Goal: Task Accomplishment & Management: Manage account settings

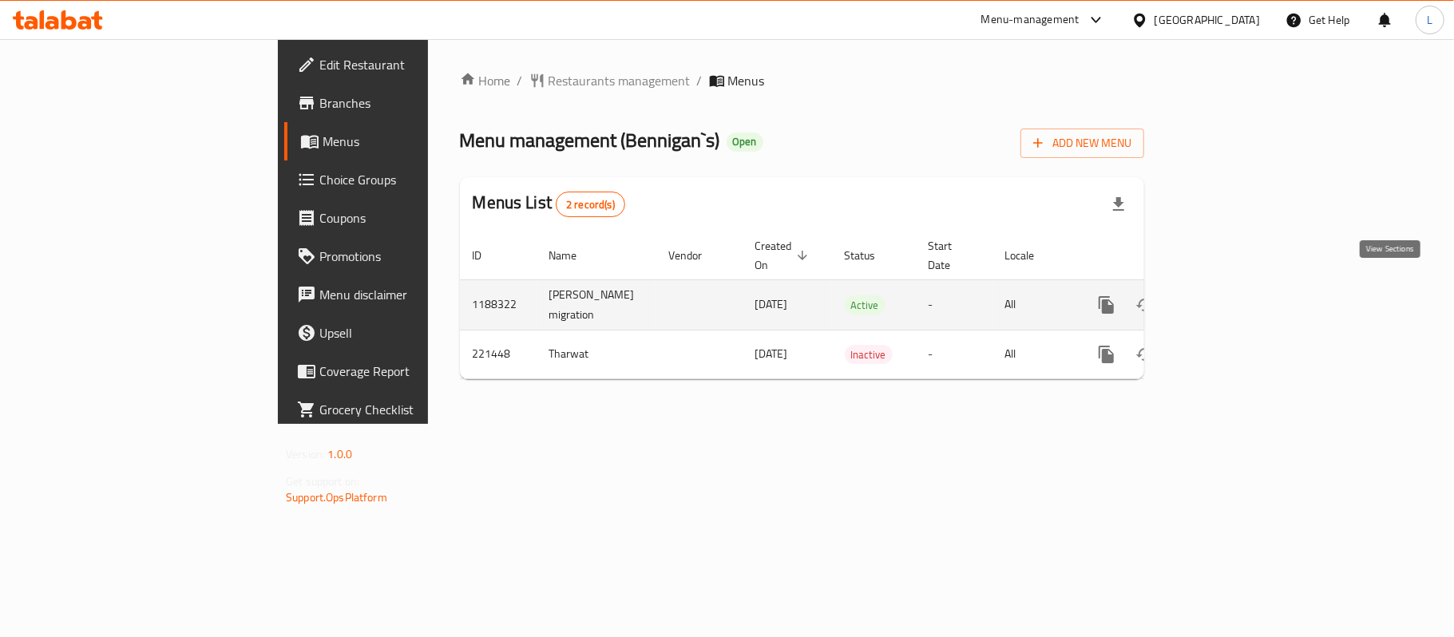
click at [1231, 297] on icon "enhanced table" at bounding box center [1221, 304] width 19 height 19
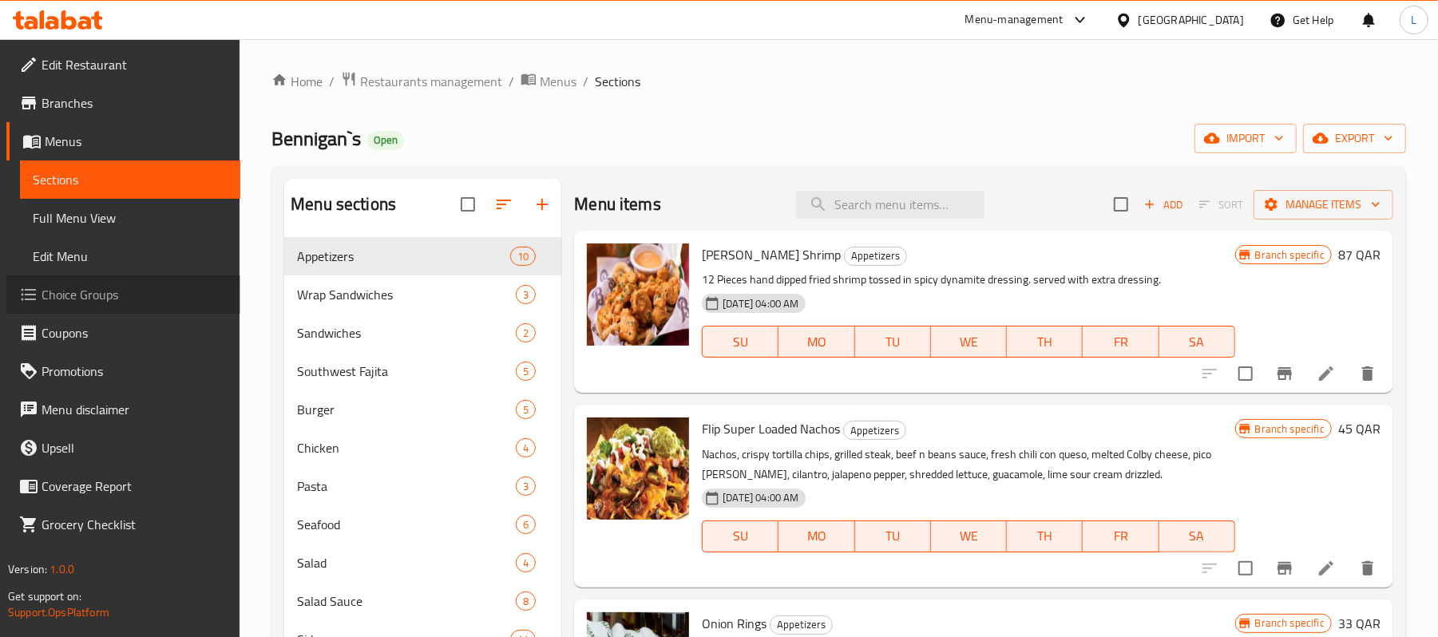
click at [120, 295] on span "Choice Groups" at bounding box center [135, 294] width 186 height 19
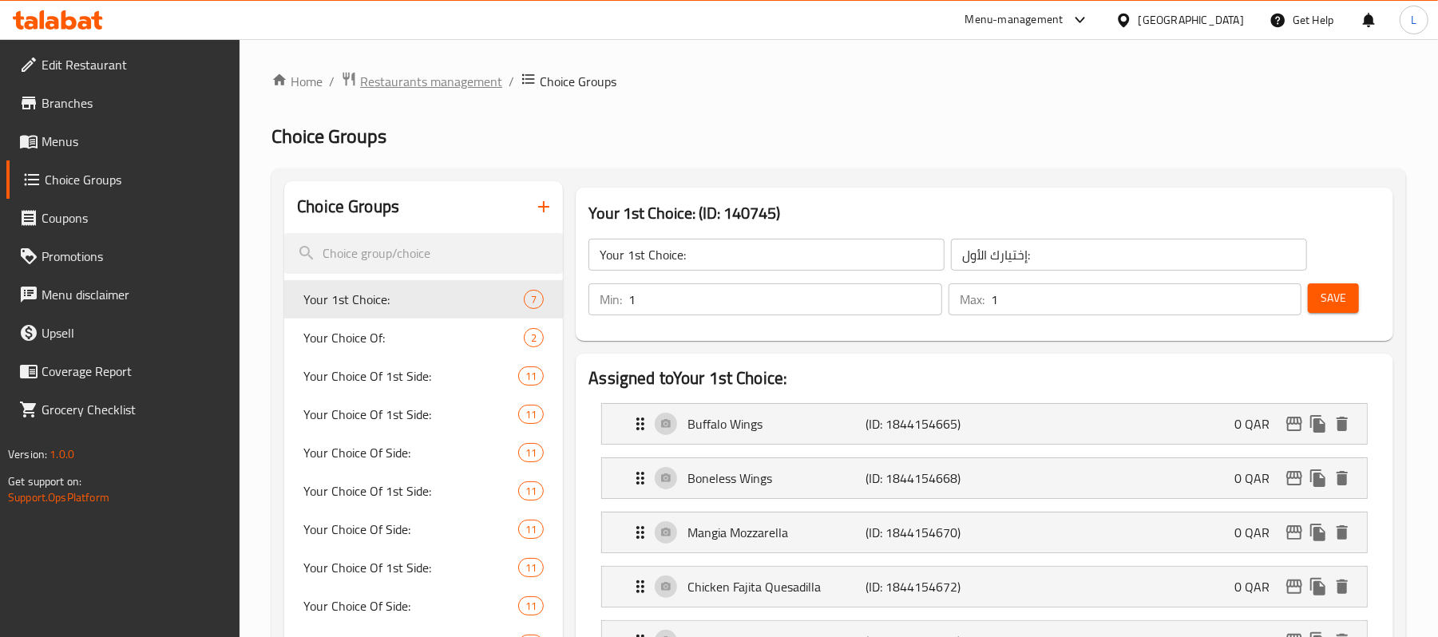
click at [422, 89] on span "Restaurants management" at bounding box center [431, 81] width 142 height 19
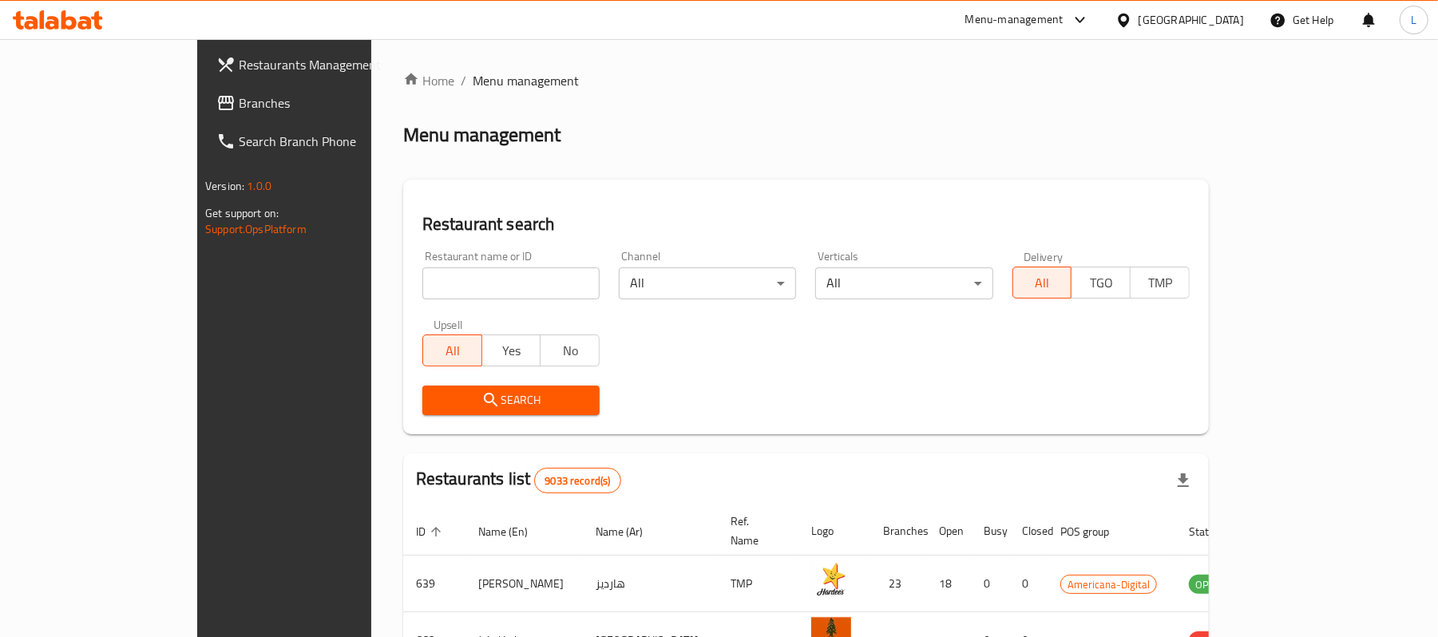
click at [1139, 11] on div at bounding box center [1127, 20] width 23 height 18
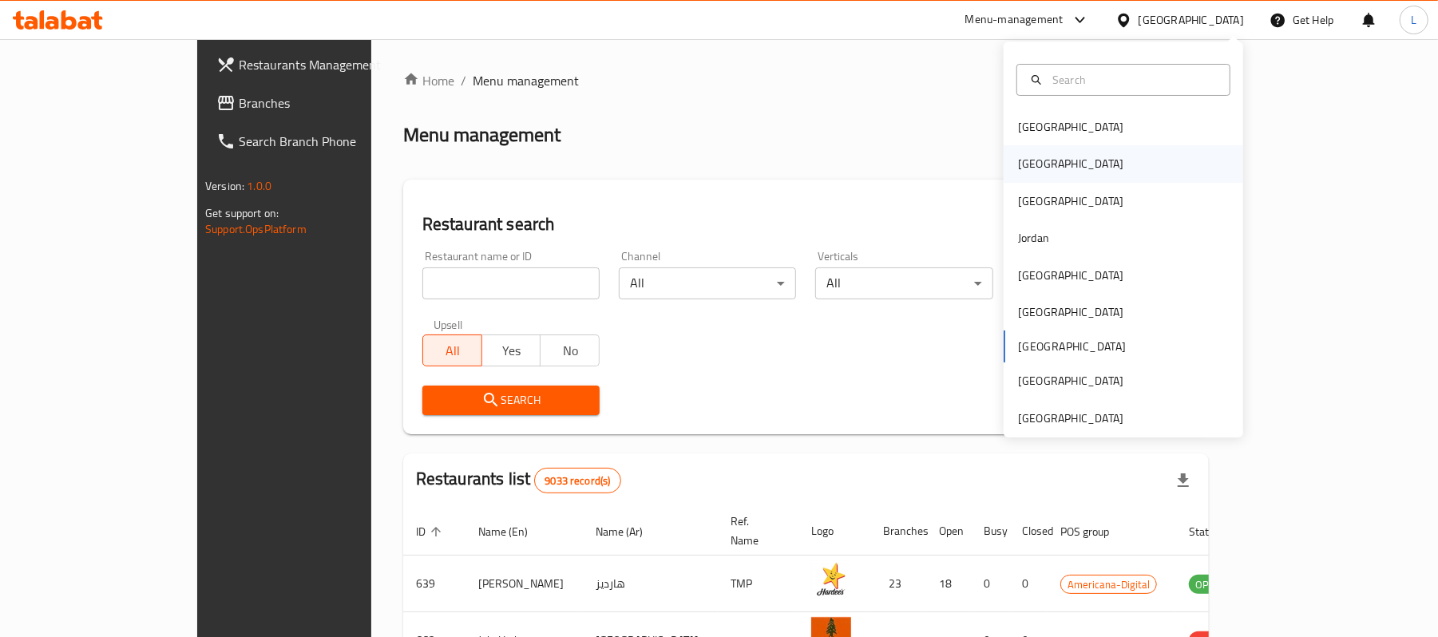
click at [1017, 149] on div "[GEOGRAPHIC_DATA]" at bounding box center [1070, 163] width 131 height 37
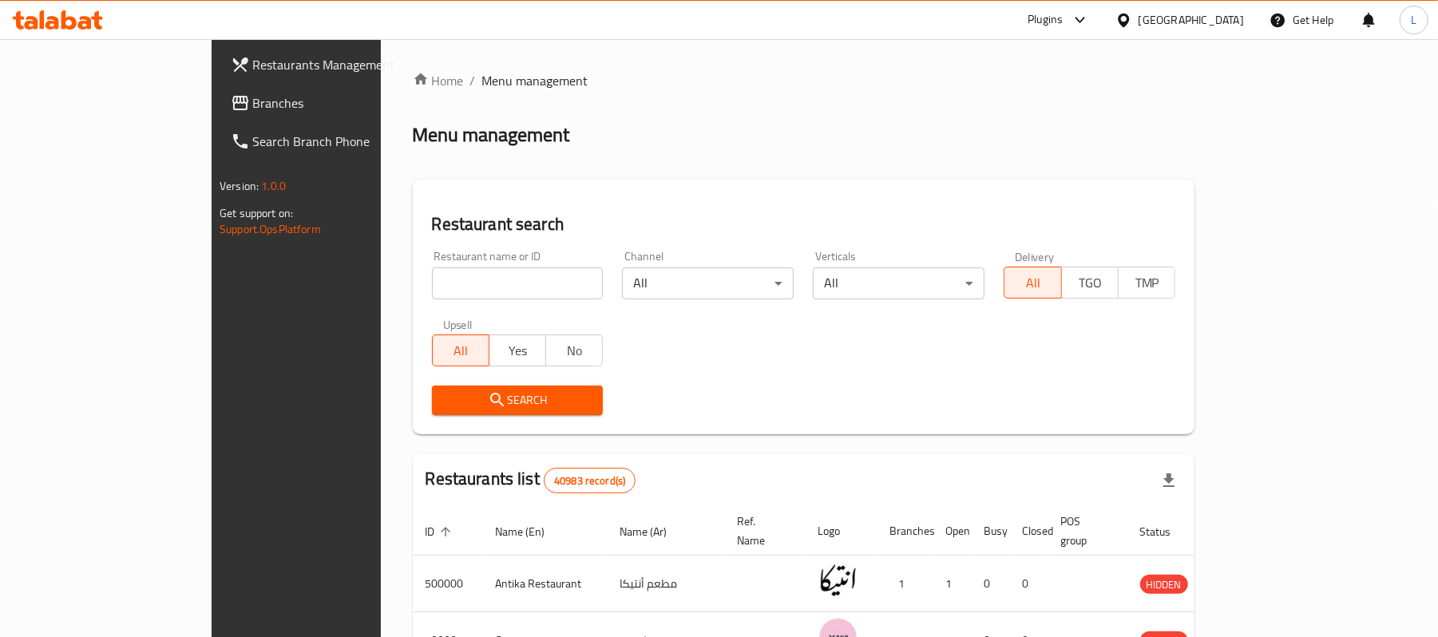
click at [435, 287] on input "search" at bounding box center [518, 284] width 172 height 32
paste input "504866"
type input "504866"
click button "Search" at bounding box center [518, 401] width 172 height 30
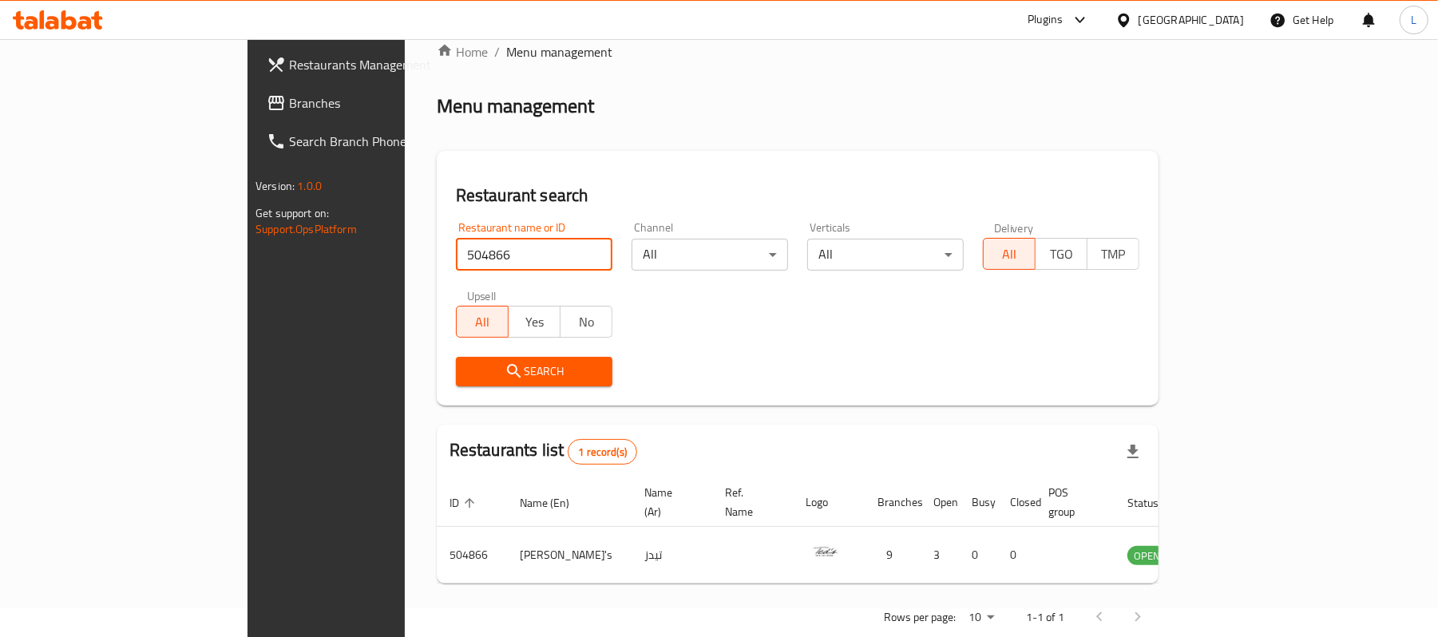
scroll to position [45, 0]
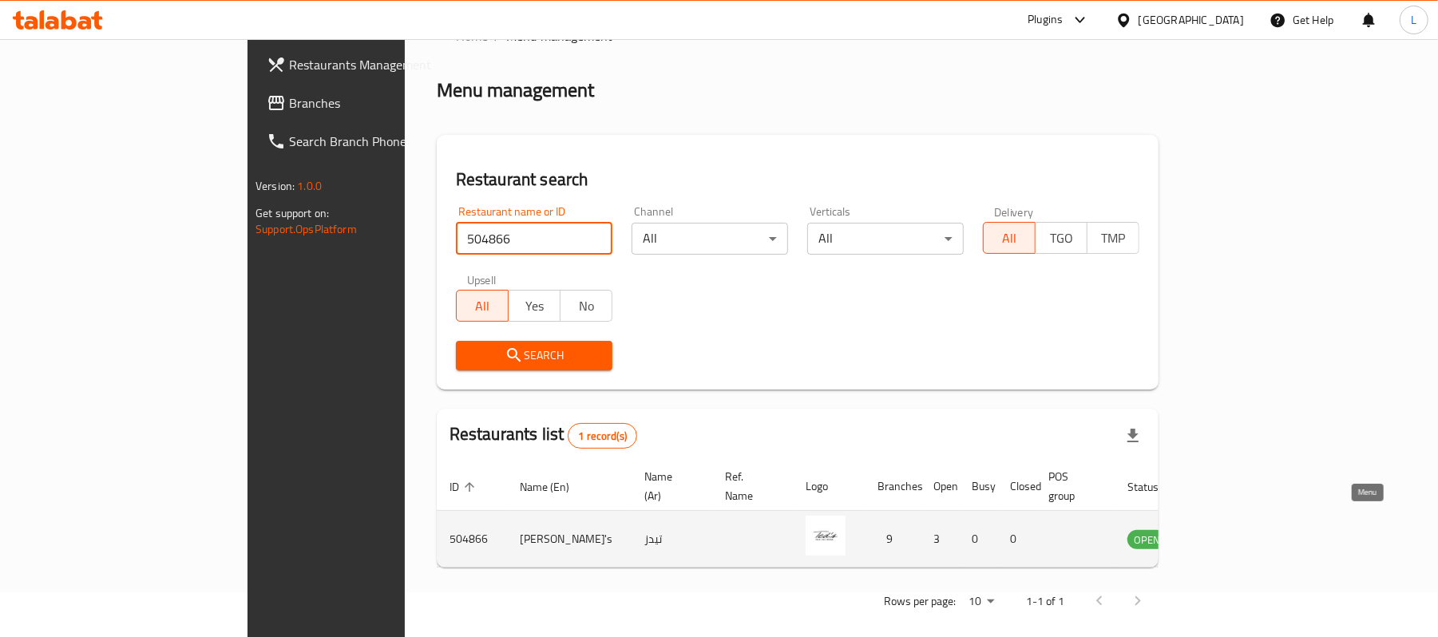
click at [1231, 529] on icon "enhanced table" at bounding box center [1220, 538] width 19 height 19
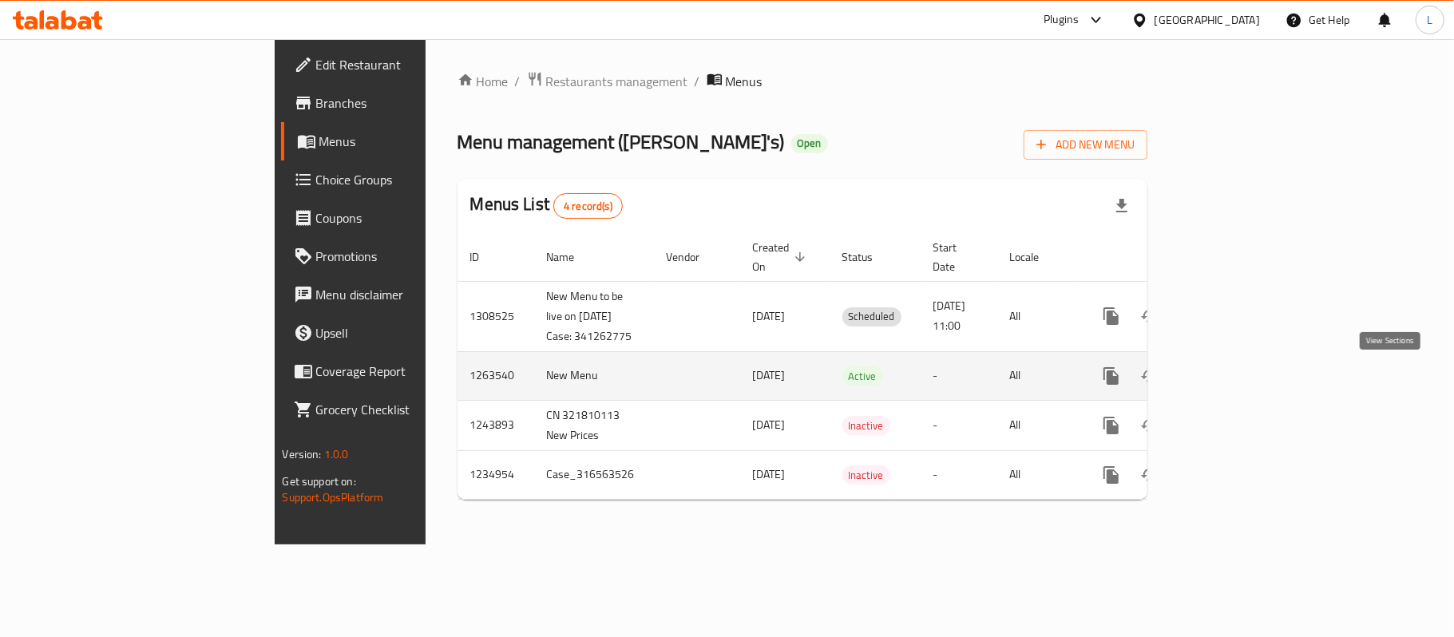
click at [1236, 374] on icon "enhanced table" at bounding box center [1226, 376] width 19 height 19
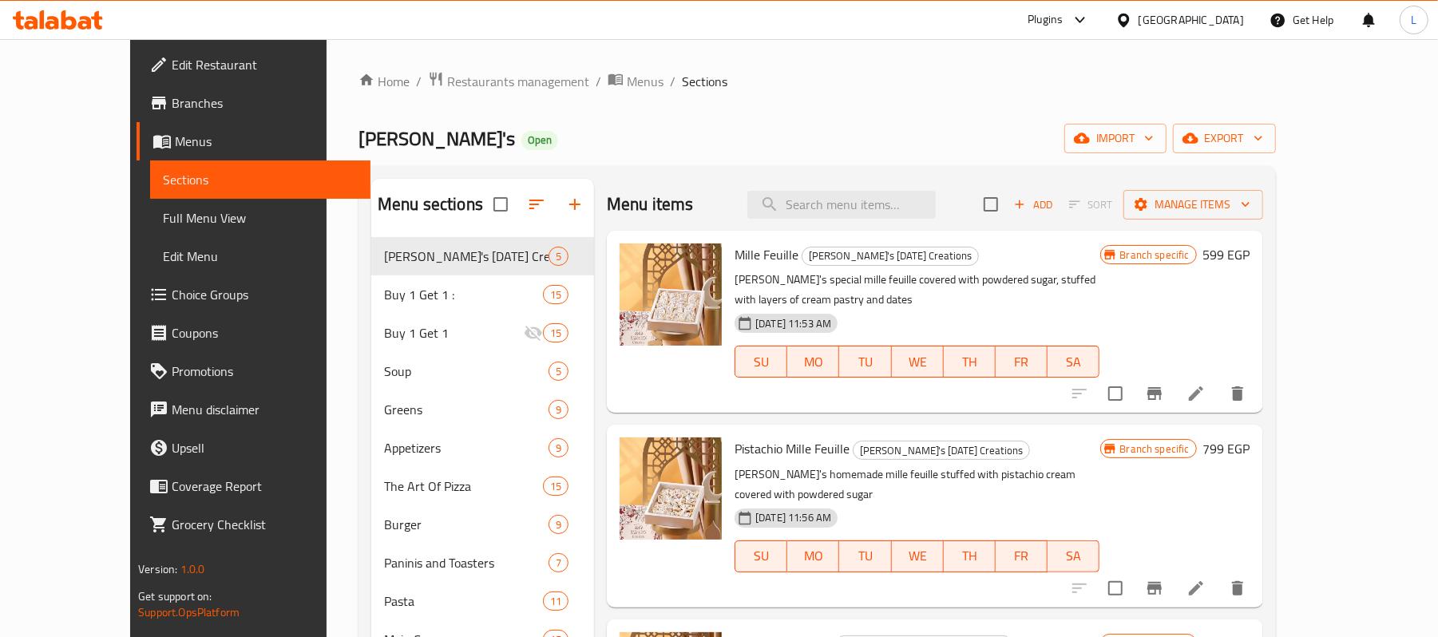
click at [172, 285] on span "Choice Groups" at bounding box center [265, 294] width 186 height 19
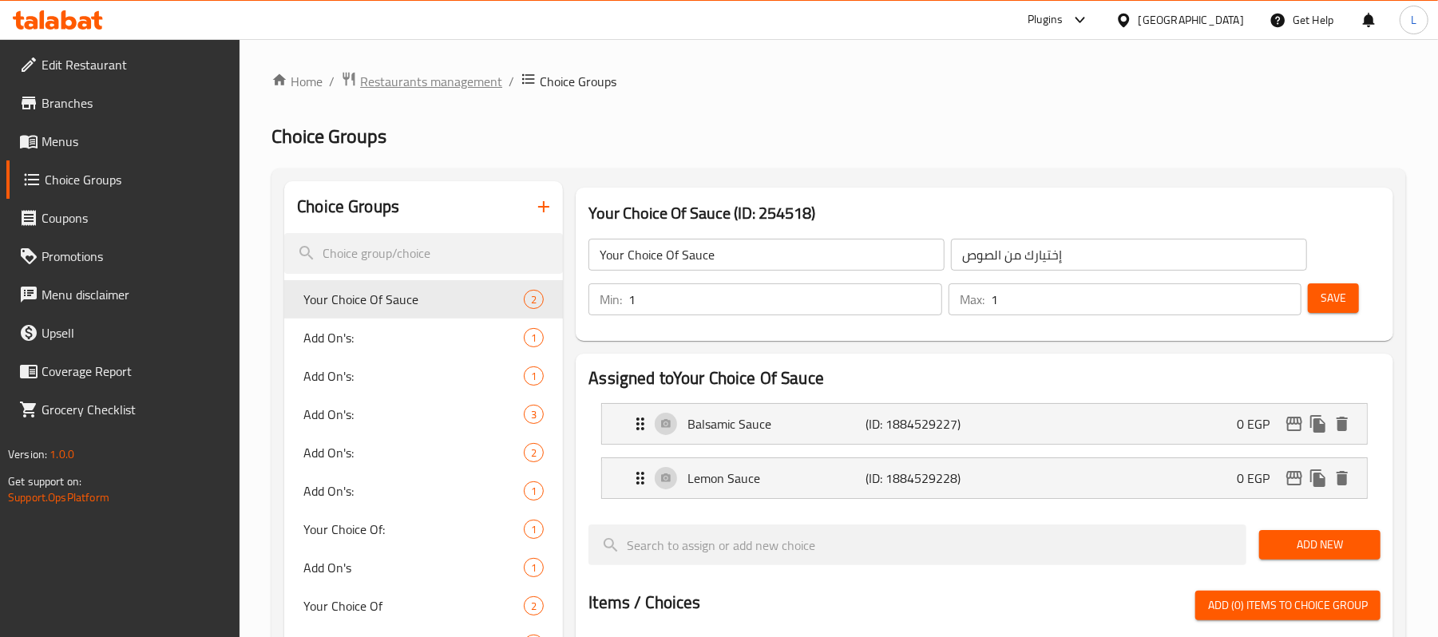
click at [452, 89] on span "Restaurants management" at bounding box center [431, 81] width 142 height 19
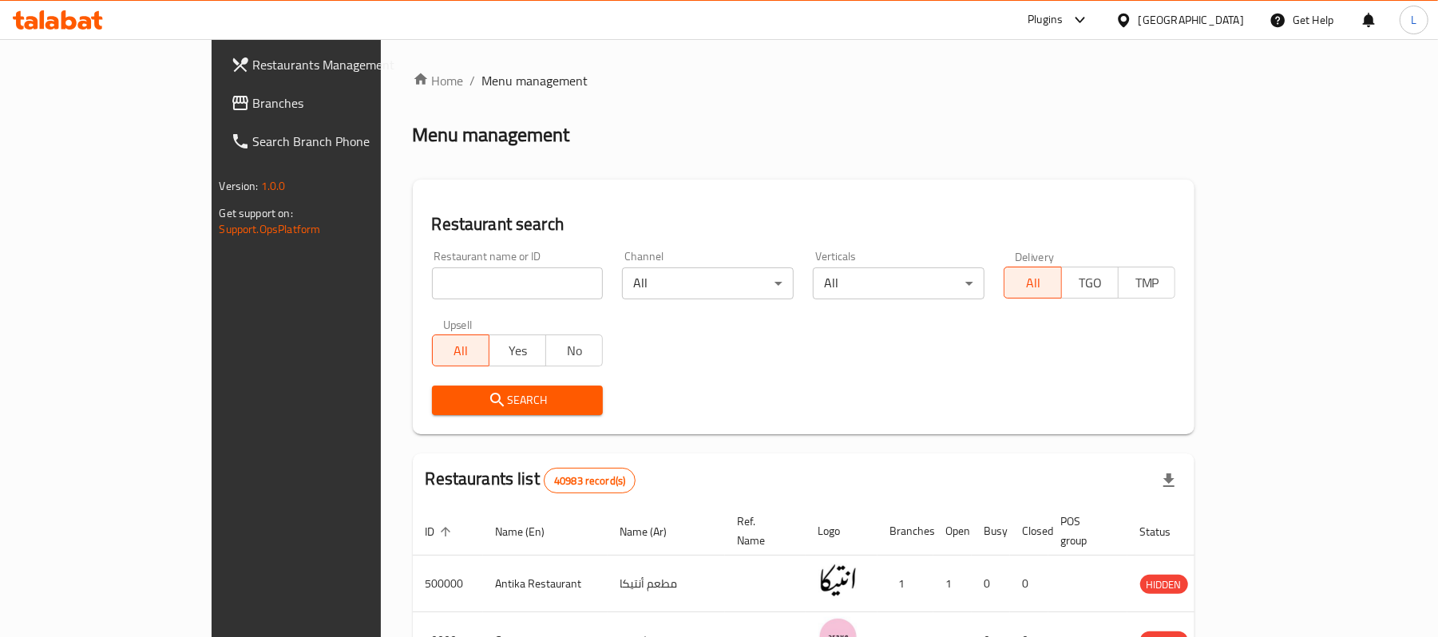
click at [474, 279] on input "search" at bounding box center [518, 284] width 172 height 32
paste input "677575"
type input "677575"
click button "Search" at bounding box center [518, 401] width 172 height 30
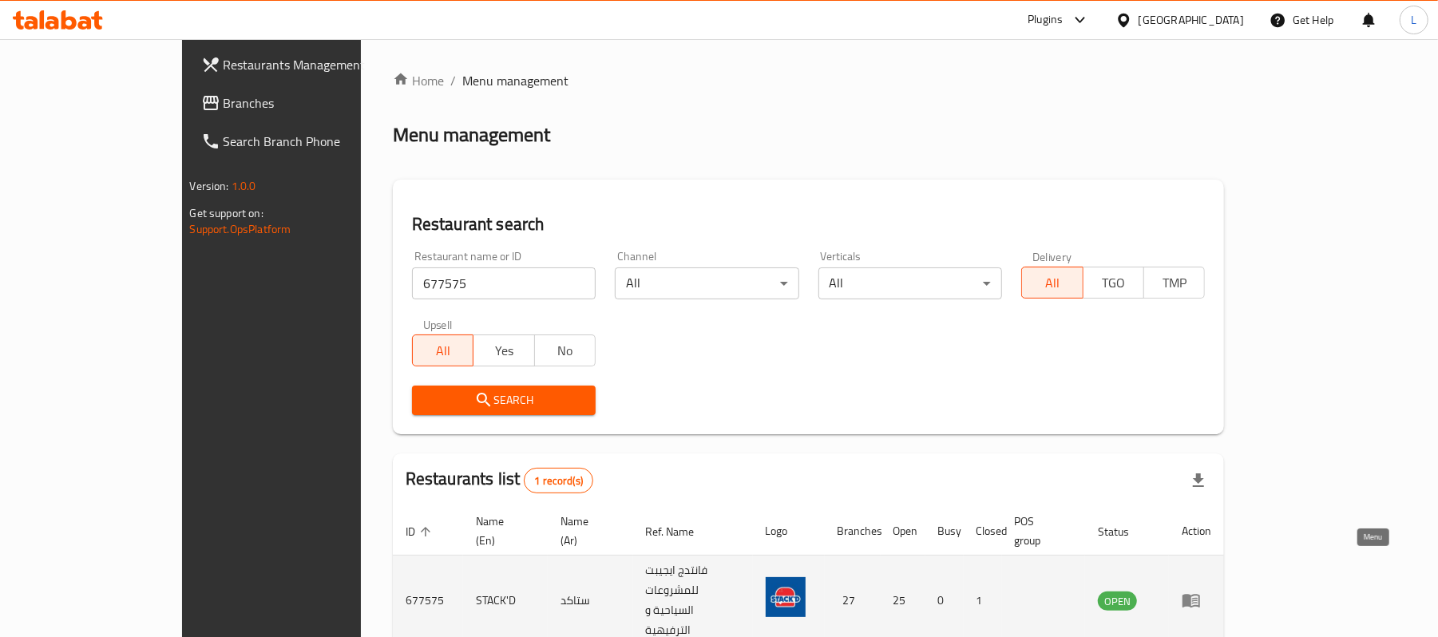
click at [1211, 591] on link "enhanced table" at bounding box center [1197, 600] width 30 height 19
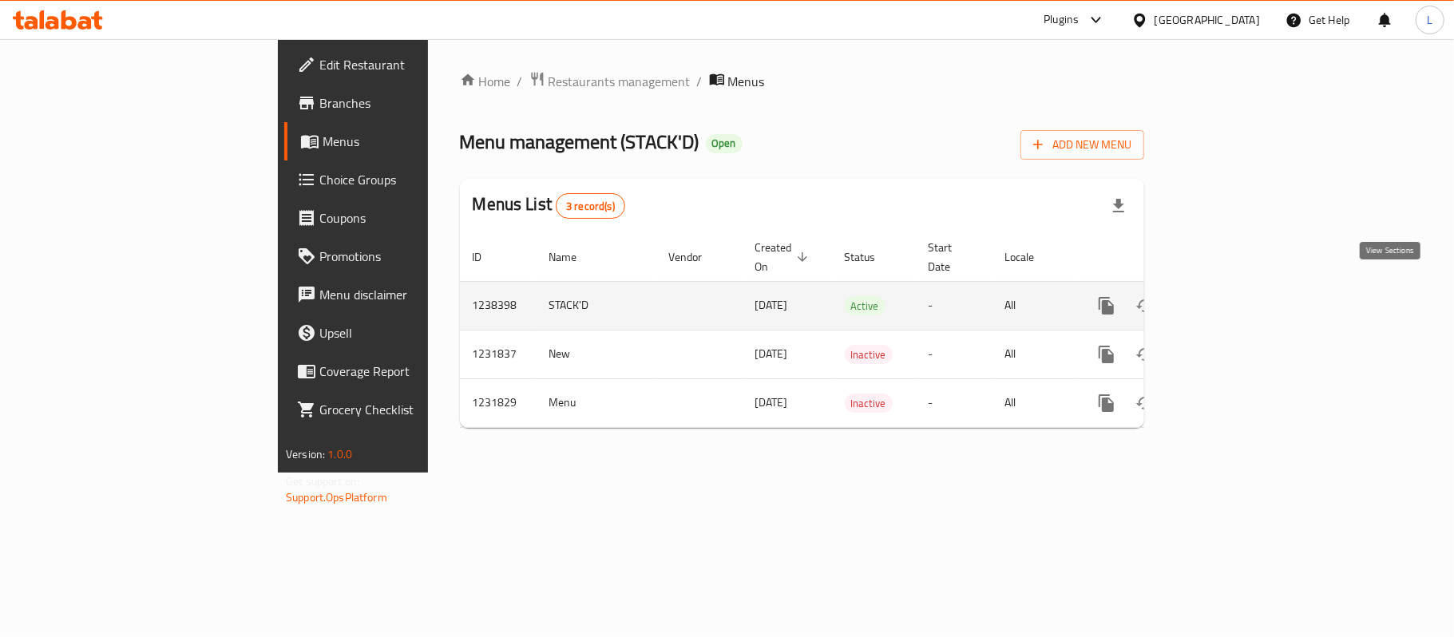
click at [1231, 296] on icon "enhanced table" at bounding box center [1221, 305] width 19 height 19
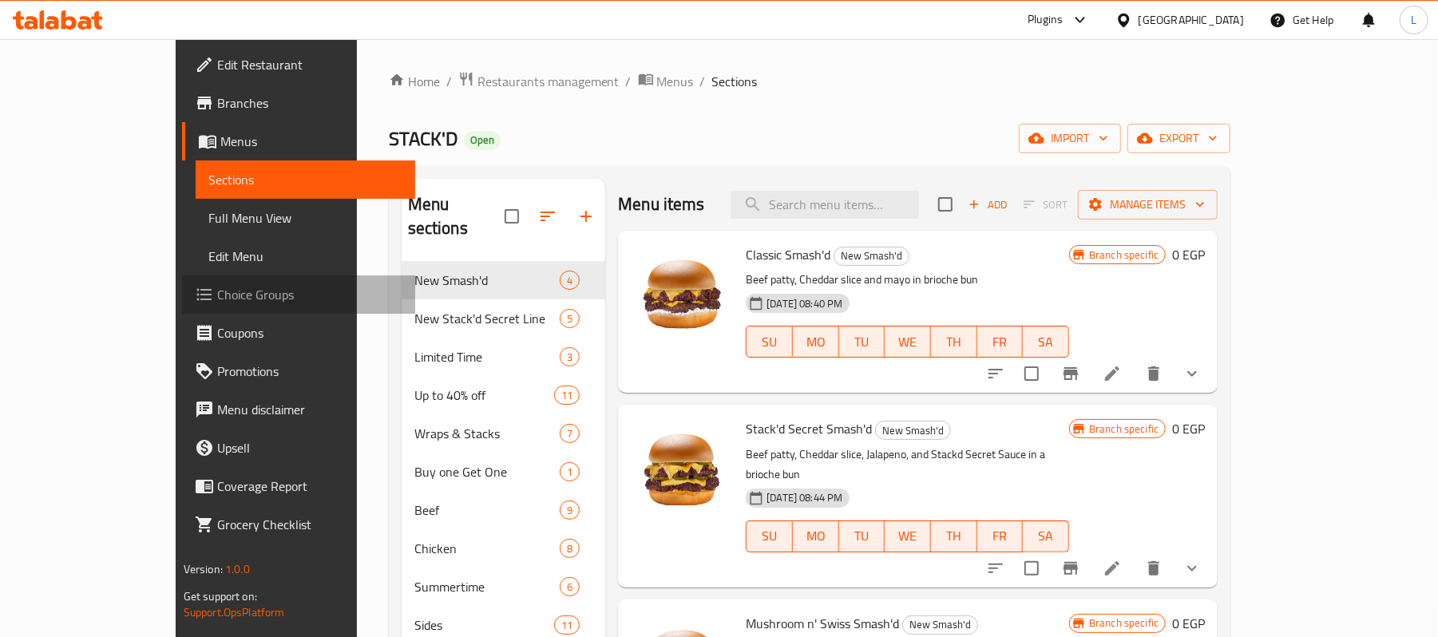
click at [217, 291] on span "Choice Groups" at bounding box center [310, 294] width 186 height 19
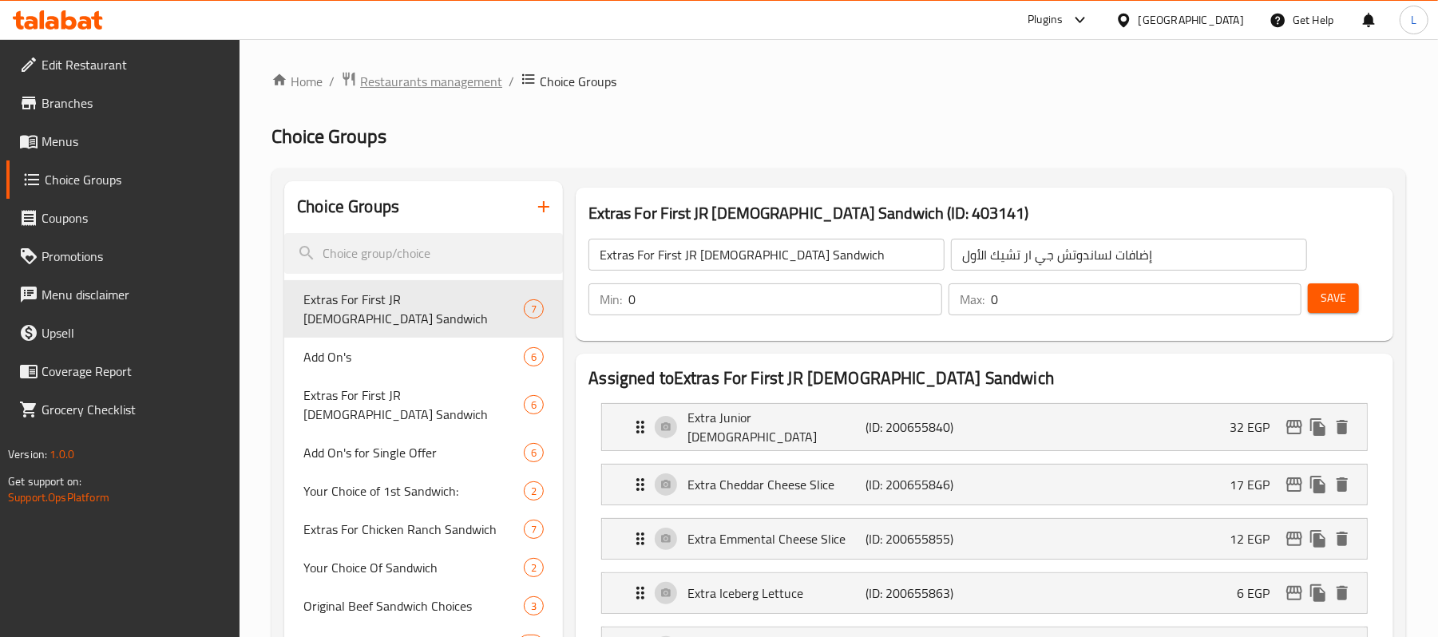
click at [426, 72] on span "Restaurants management" at bounding box center [431, 81] width 142 height 19
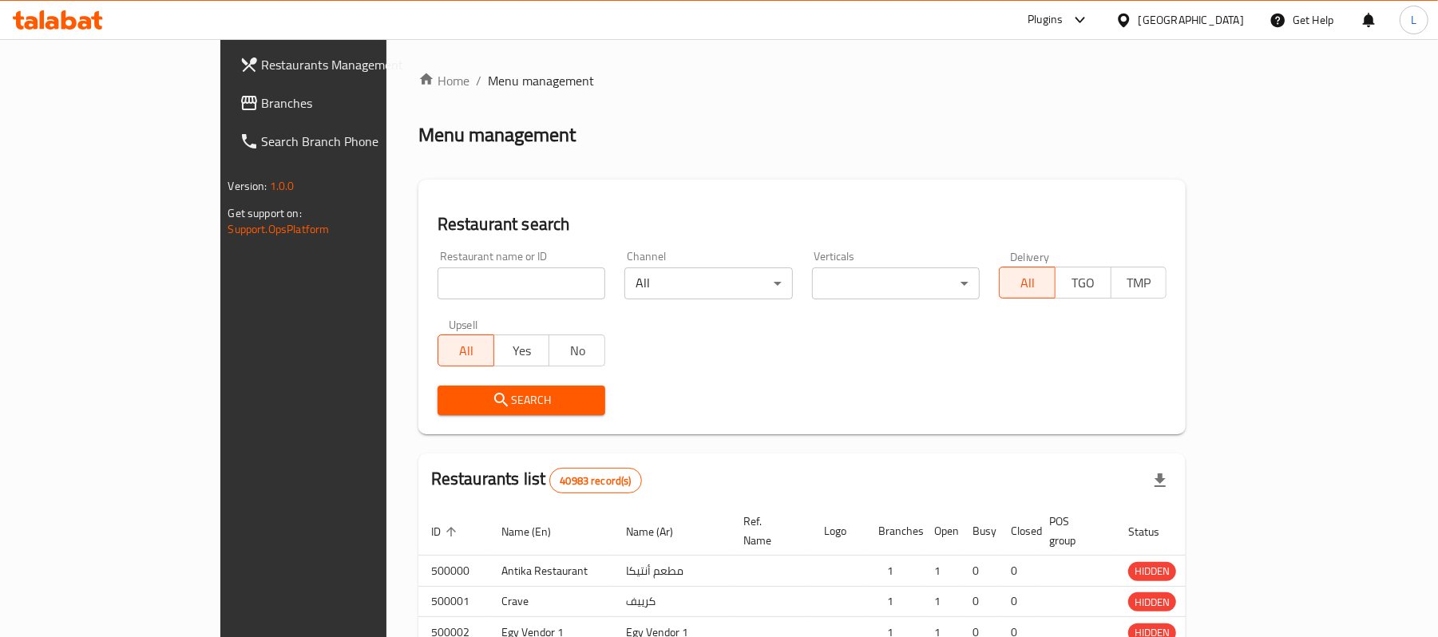
drag, startPoint x: 426, startPoint y: 72, endPoint x: 449, endPoint y: 84, distance: 26.1
click at [449, 84] on ol "Home / Menu management" at bounding box center [802, 80] width 768 height 19
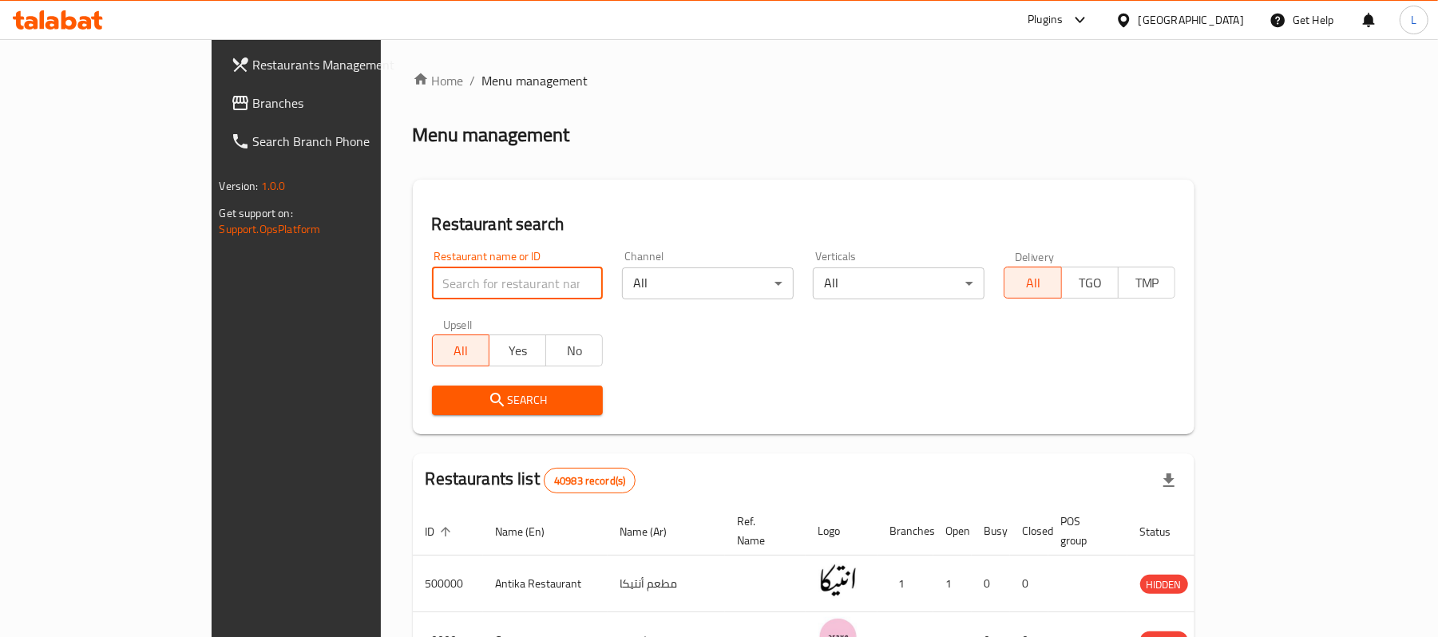
click at [432, 278] on input "search" at bounding box center [518, 284] width 172 height 32
paste input "625875"
type input "625875"
click button "Search" at bounding box center [518, 401] width 172 height 30
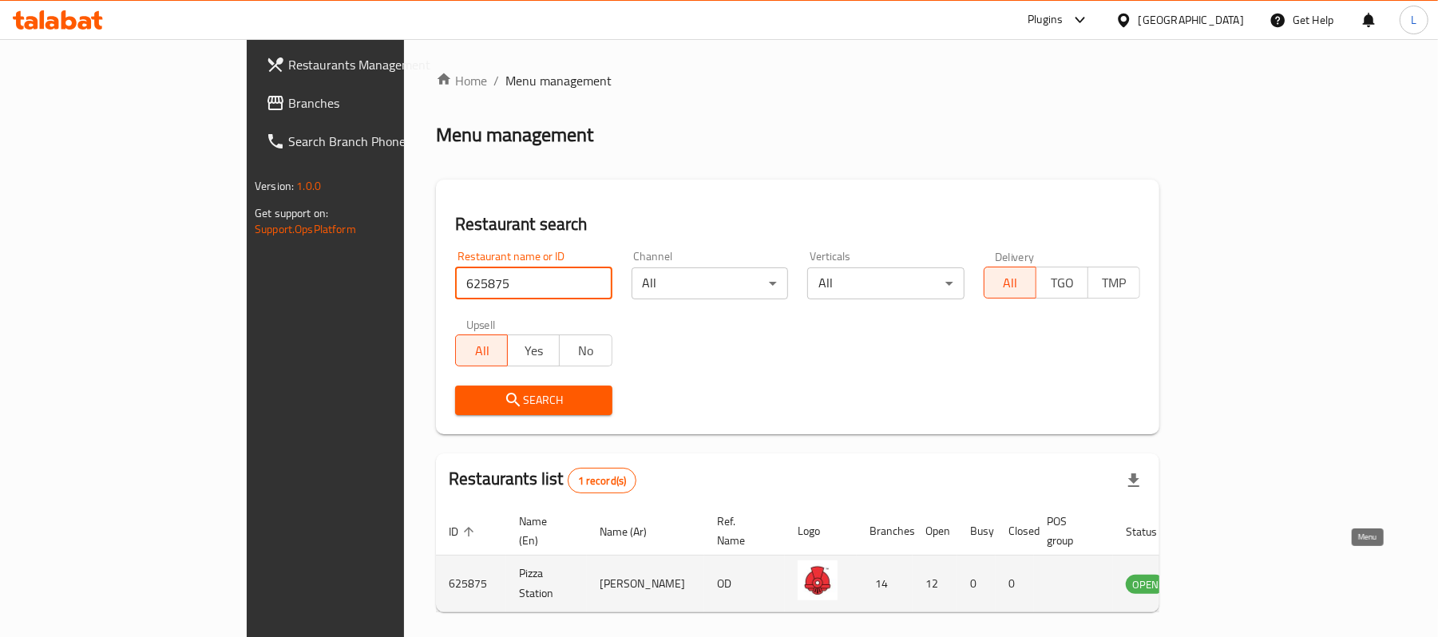
click at [1229, 574] on icon "enhanced table" at bounding box center [1219, 583] width 19 height 19
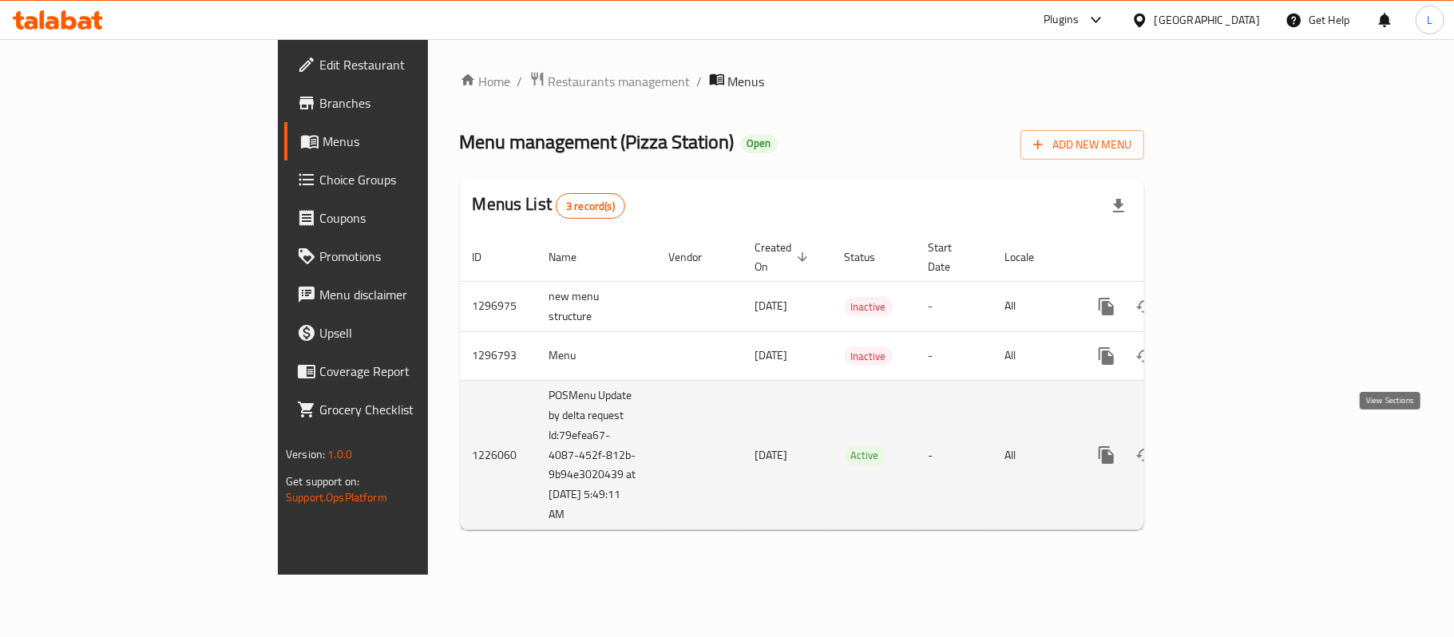
click at [1231, 446] on icon "enhanced table" at bounding box center [1221, 455] width 19 height 19
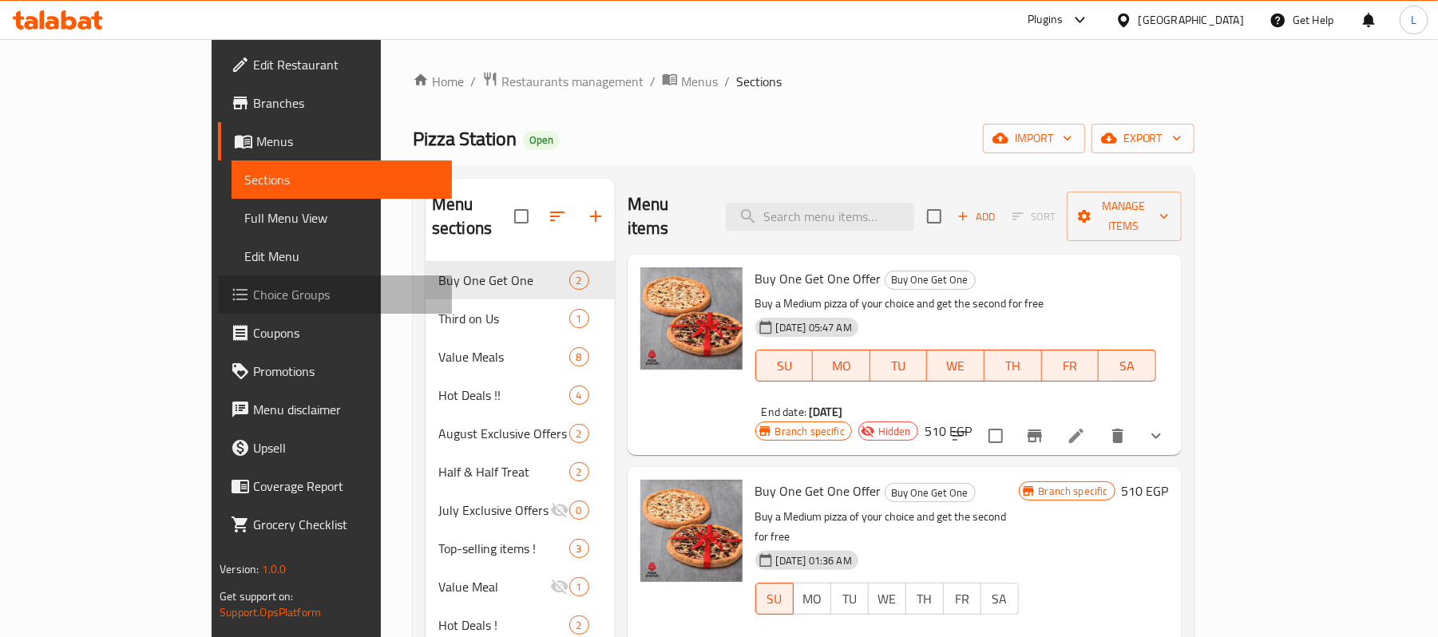
click at [253, 285] on span "Choice Groups" at bounding box center [346, 294] width 186 height 19
